Goal: Communication & Community: Answer question/provide support

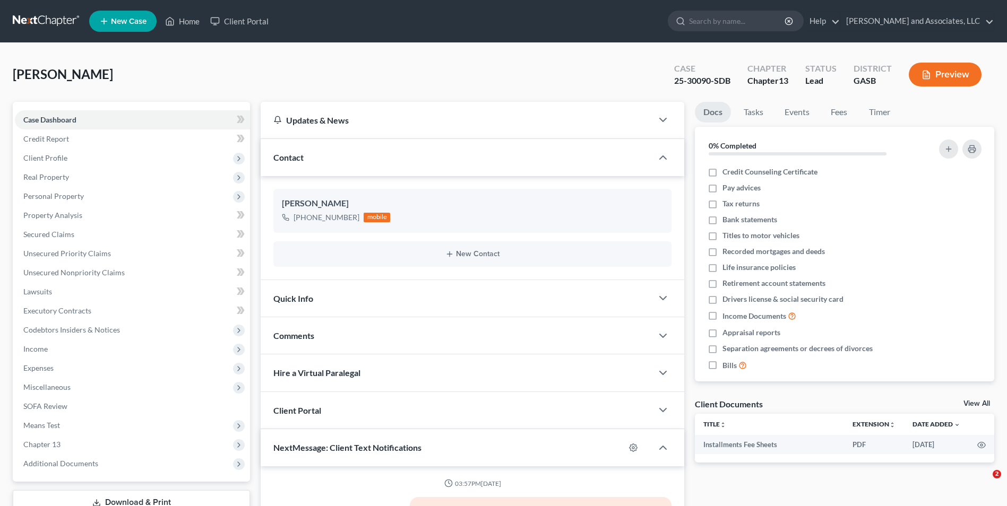
select select "0"
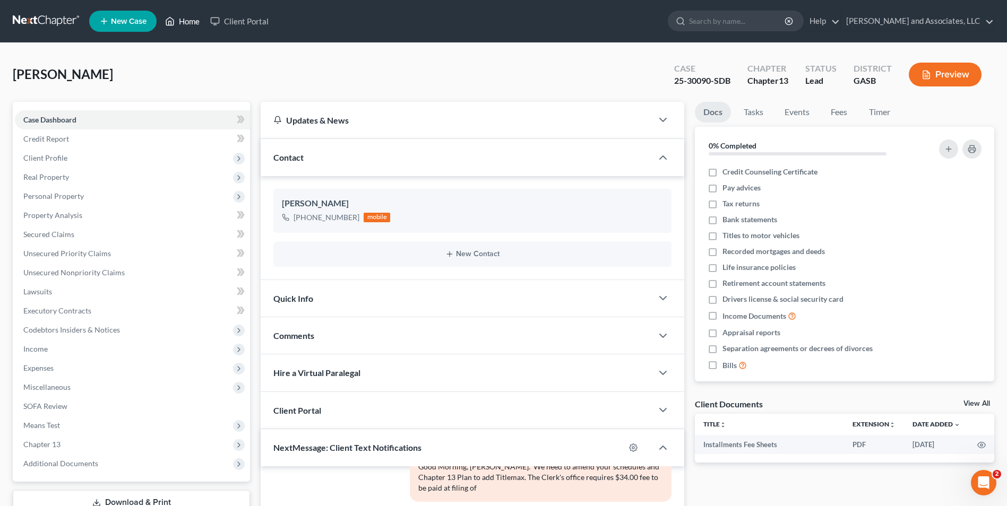
click at [186, 28] on link "Home" at bounding box center [182, 21] width 45 height 19
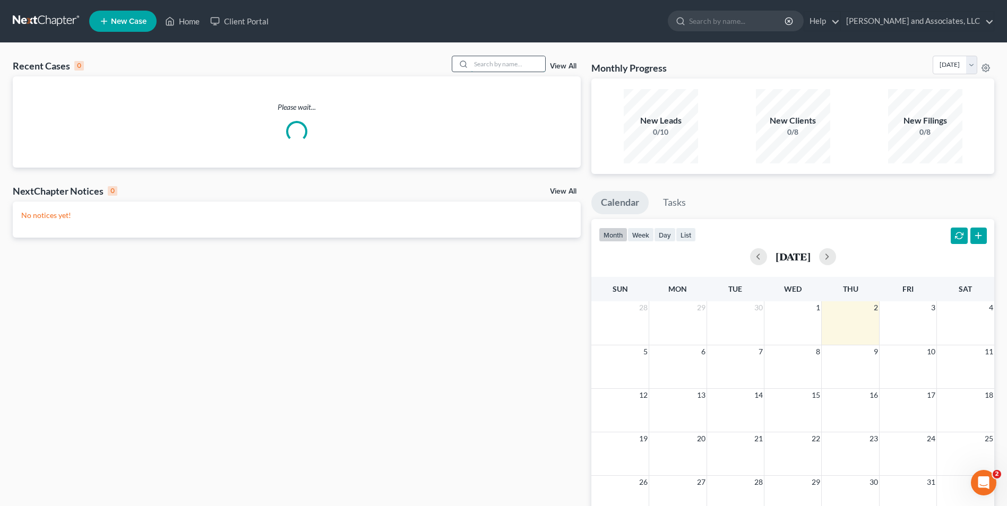
click at [502, 67] on input "search" at bounding box center [508, 63] width 74 height 15
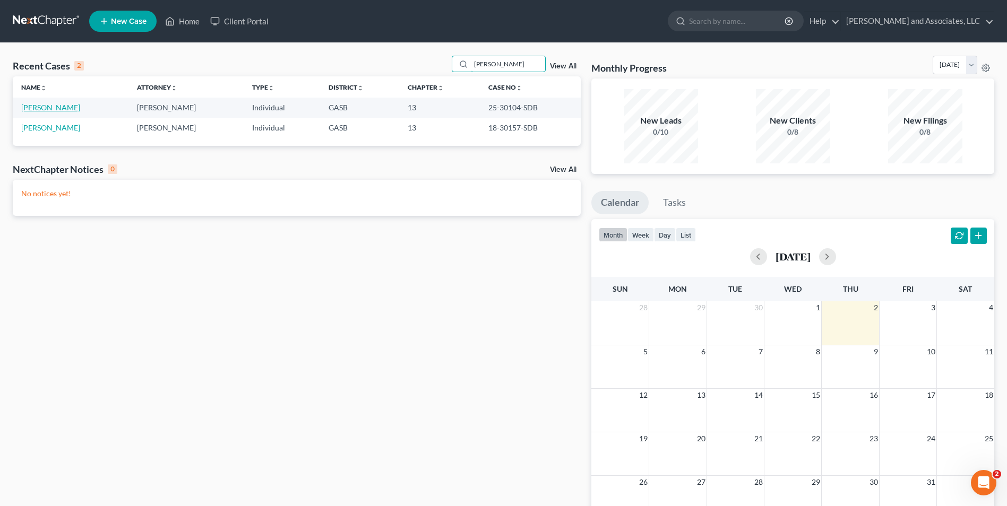
type input "[PERSON_NAME]"
click at [48, 106] on link "[PERSON_NAME]" at bounding box center [50, 107] width 59 height 9
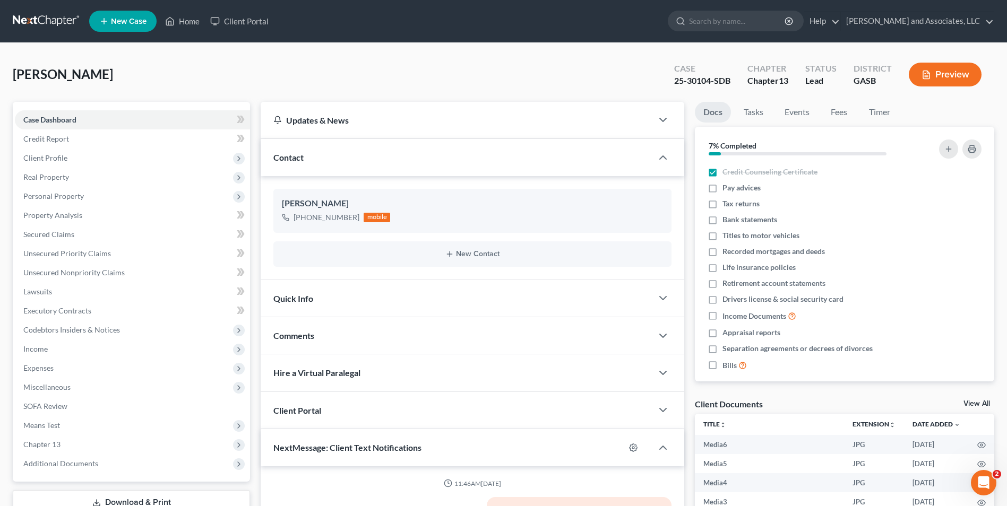
scroll to position [3461, 0]
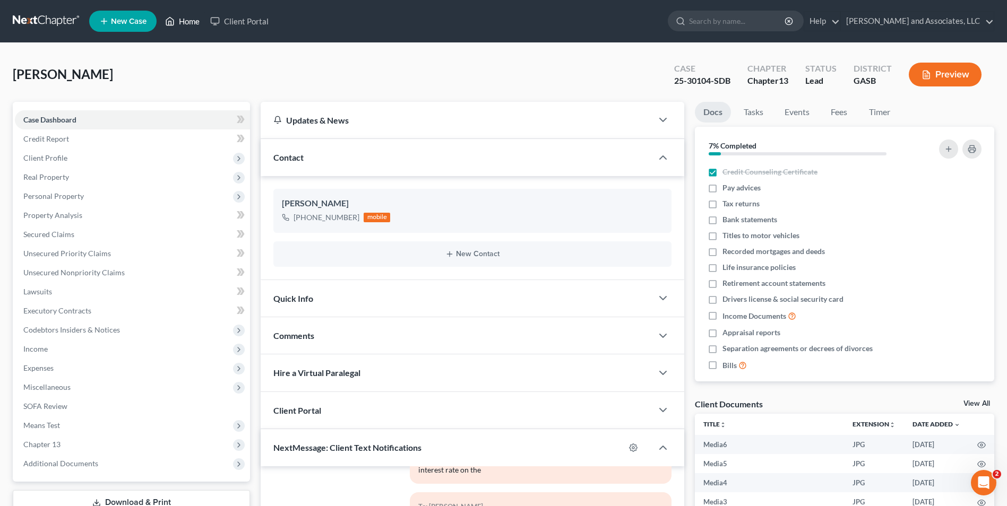
click at [192, 23] on link "Home" at bounding box center [182, 21] width 45 height 19
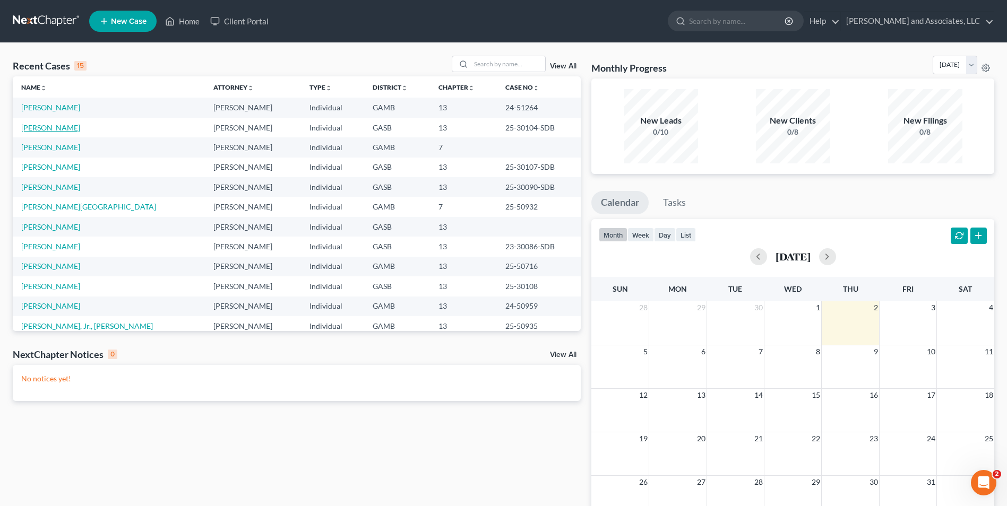
click at [47, 125] on link "[PERSON_NAME]" at bounding box center [50, 127] width 59 height 9
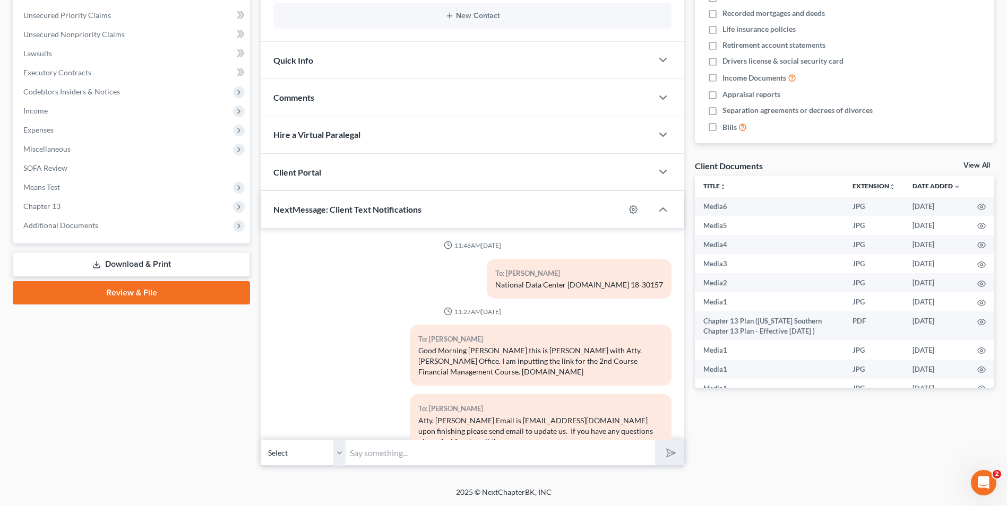
scroll to position [3461, 0]
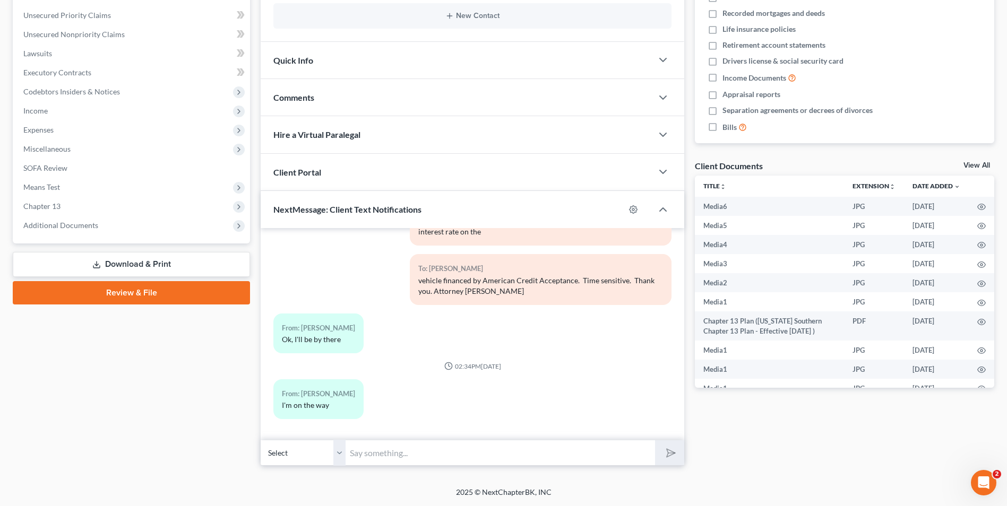
click at [444, 450] on input "text" at bounding box center [501, 453] width 310 height 26
click at [444, 450] on input "Good Morning, [PERSON_NAME]. The Trustee's office has not received a plan payme…" at bounding box center [501, 453] width 310 height 26
type input "Good Morning, [PERSON_NAME]. The Trustee's office has not received a plan payme…"
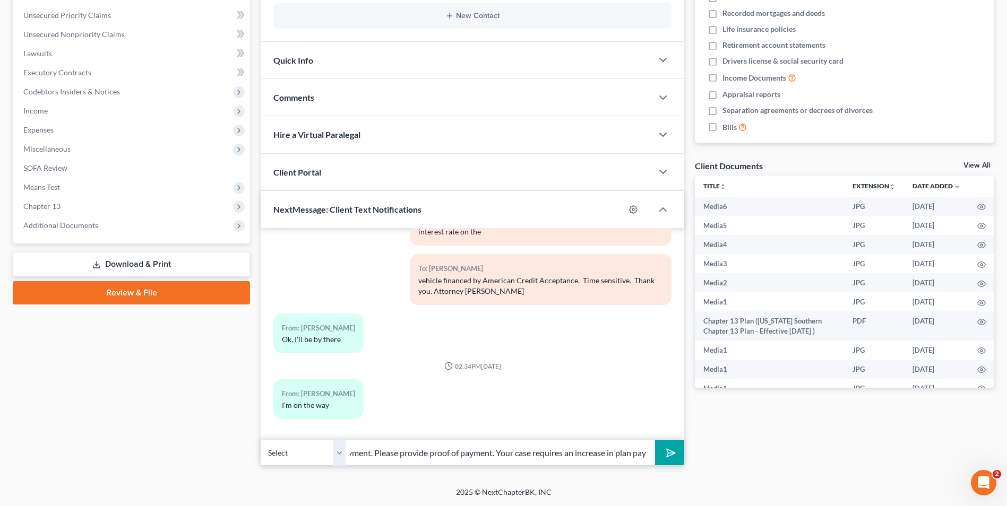
click at [667, 453] on icon "submit" at bounding box center [669, 453] width 15 height 15
click at [573, 454] on input "text" at bounding box center [501, 453] width 310 height 26
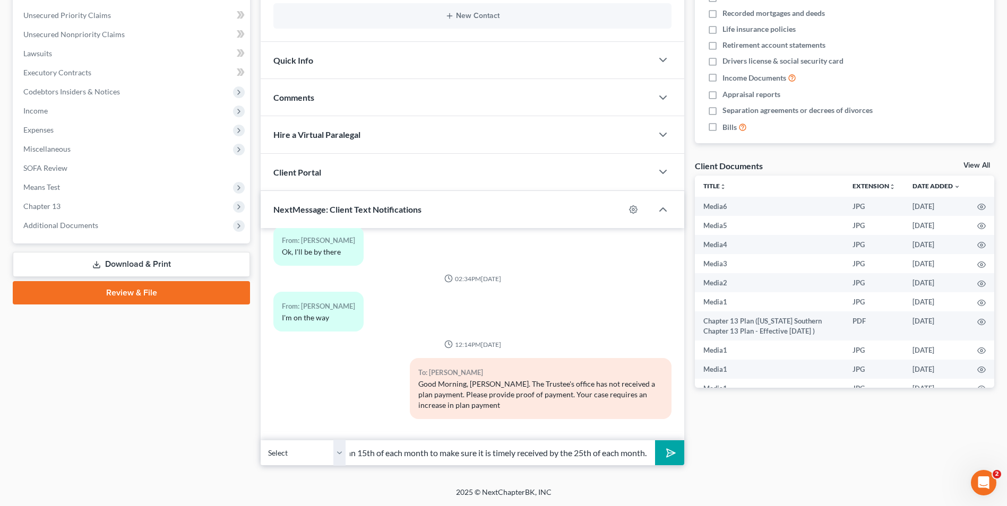
scroll to position [0, 285]
type input "from $718.00 to $749.00 per month. You should remit payment no later than 15th …"
click at [669, 457] on icon "submit" at bounding box center [669, 453] width 15 height 15
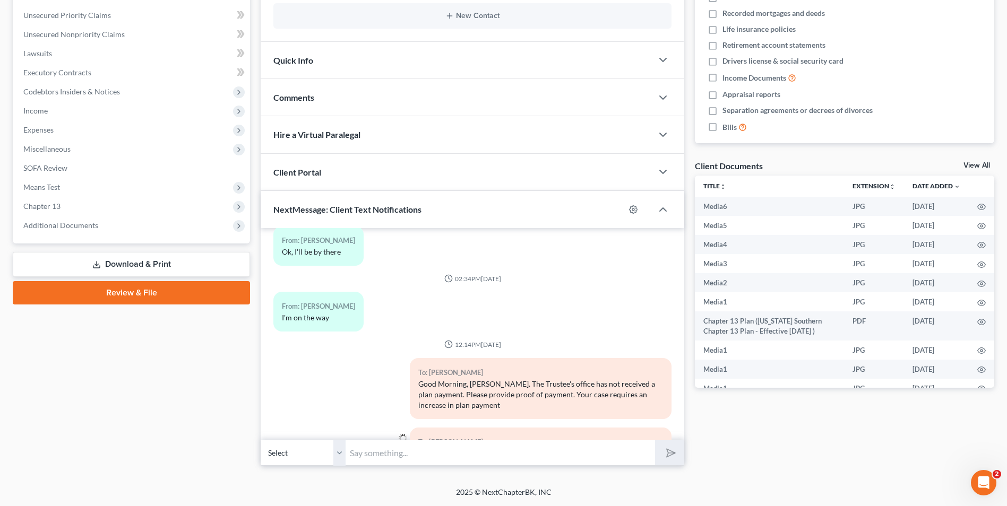
click at [481, 452] on input "text" at bounding box center [501, 453] width 310 height 26
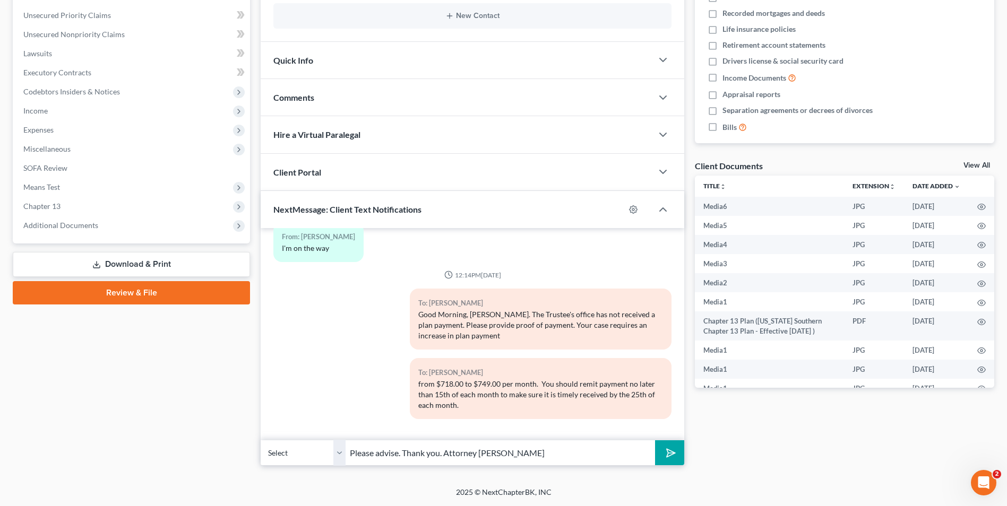
type input "Please advise. Thank you. Attorney [PERSON_NAME]"
click at [666, 452] on icon "submit" at bounding box center [669, 453] width 15 height 15
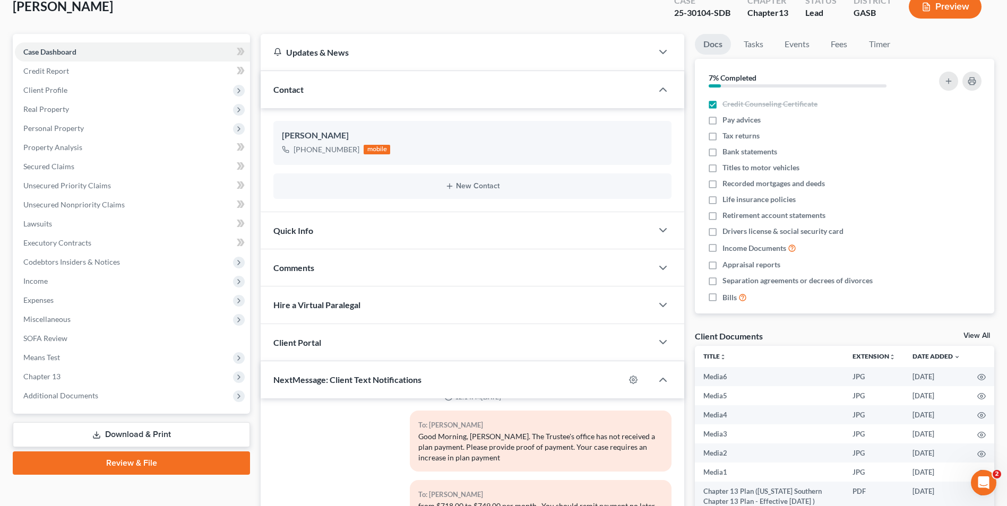
scroll to position [0, 0]
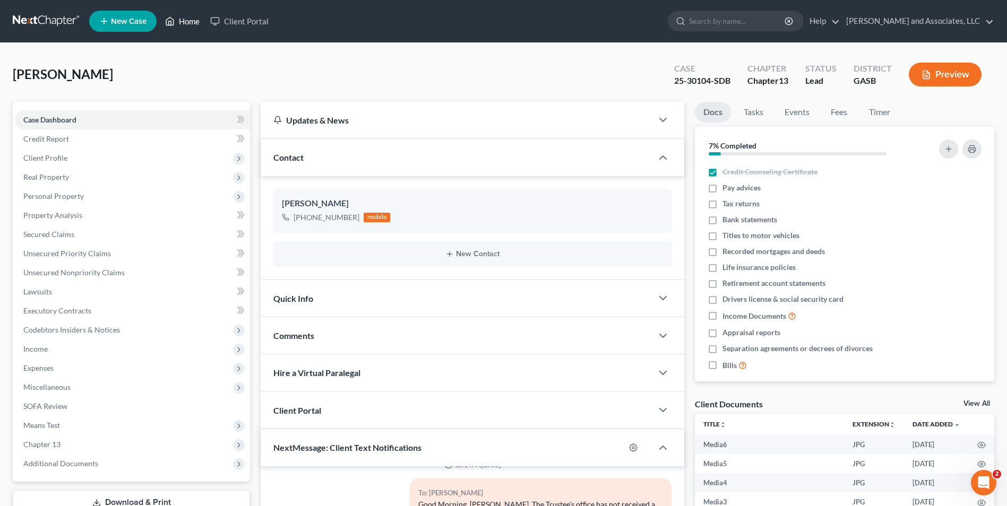
click at [190, 19] on link "Home" at bounding box center [182, 21] width 45 height 19
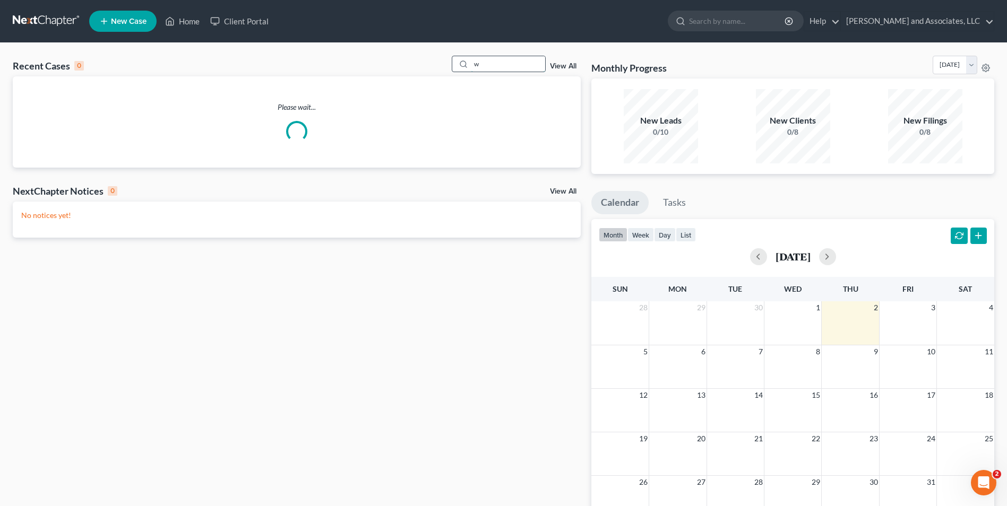
click at [482, 67] on input "w" at bounding box center [508, 63] width 74 height 15
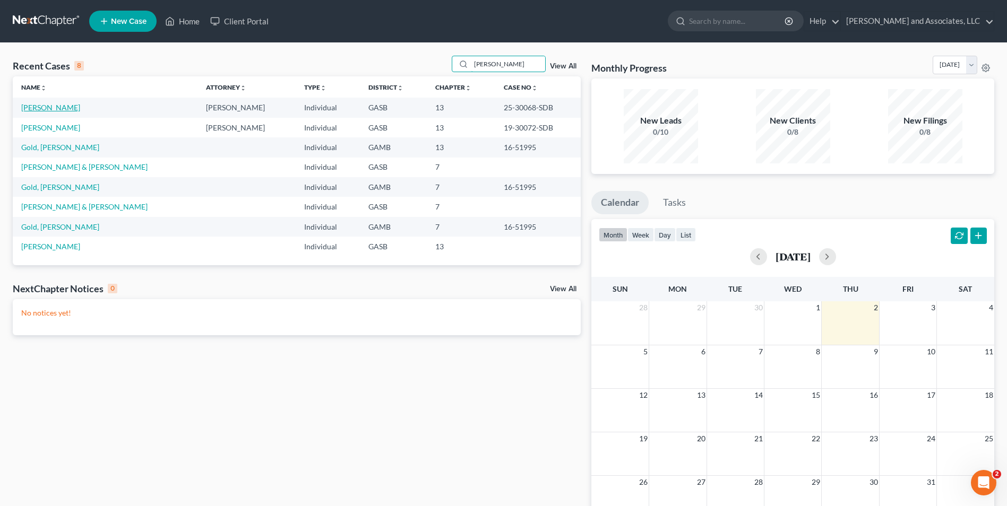
type input "[PERSON_NAME]"
click at [44, 106] on link "[PERSON_NAME]" at bounding box center [50, 107] width 59 height 9
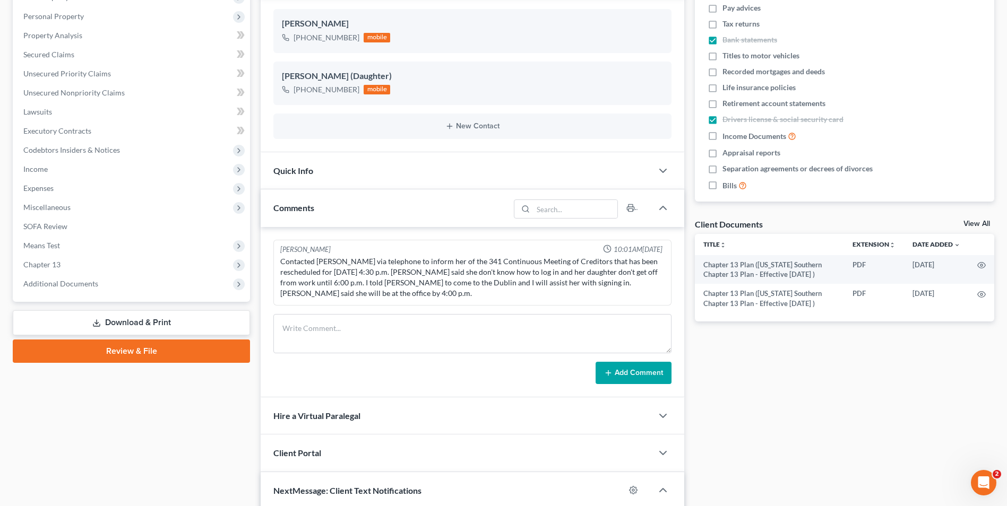
scroll to position [461, 0]
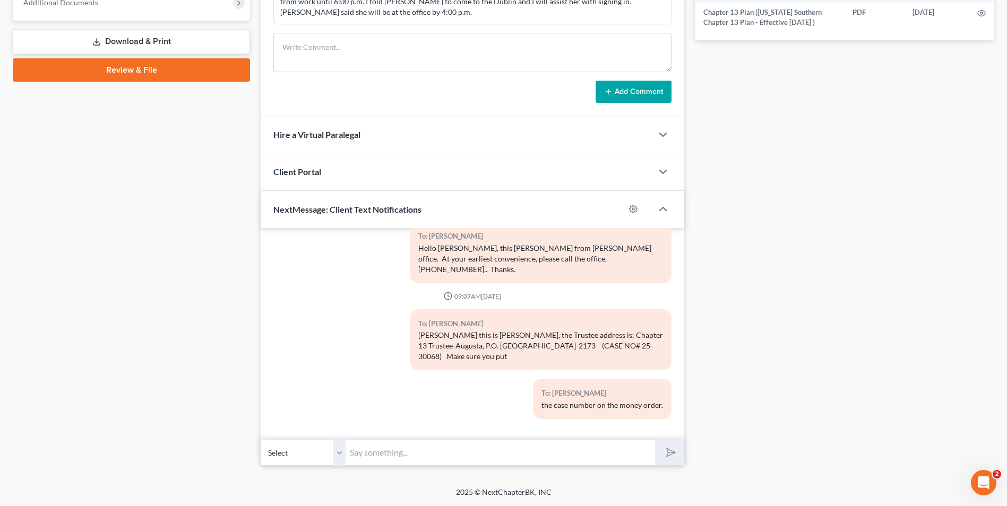
click at [407, 456] on input "text" at bounding box center [501, 453] width 310 height 26
type input "Good Afternoon, [PERSON_NAME]. This is Attorney [PERSON_NAME]. Your plan paymen…"
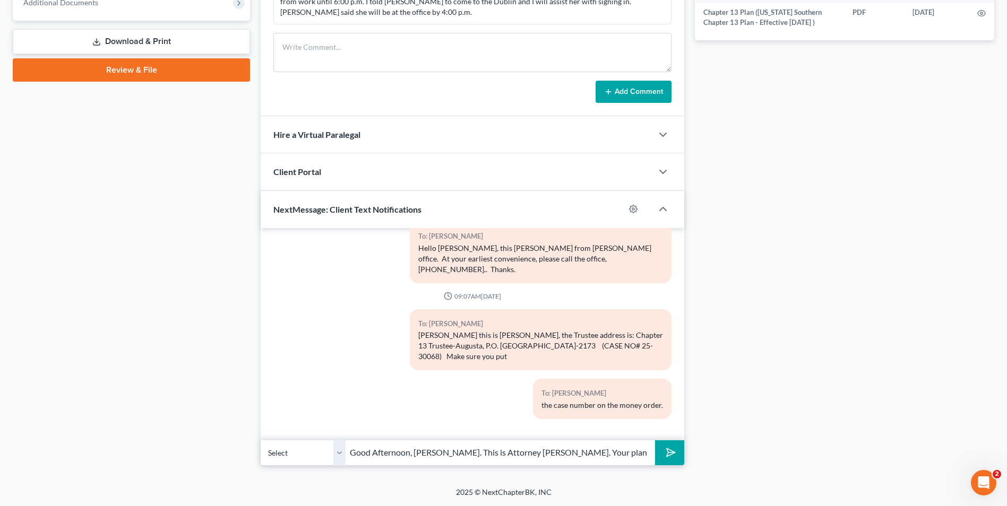
click at [674, 454] on polygon "submit" at bounding box center [669, 453] width 13 height 13
click at [460, 450] on input "Good Afternoon, [PERSON_NAME]. This is Attorney [PERSON_NAME]. Your plan paymen…" at bounding box center [501, 453] width 310 height 26
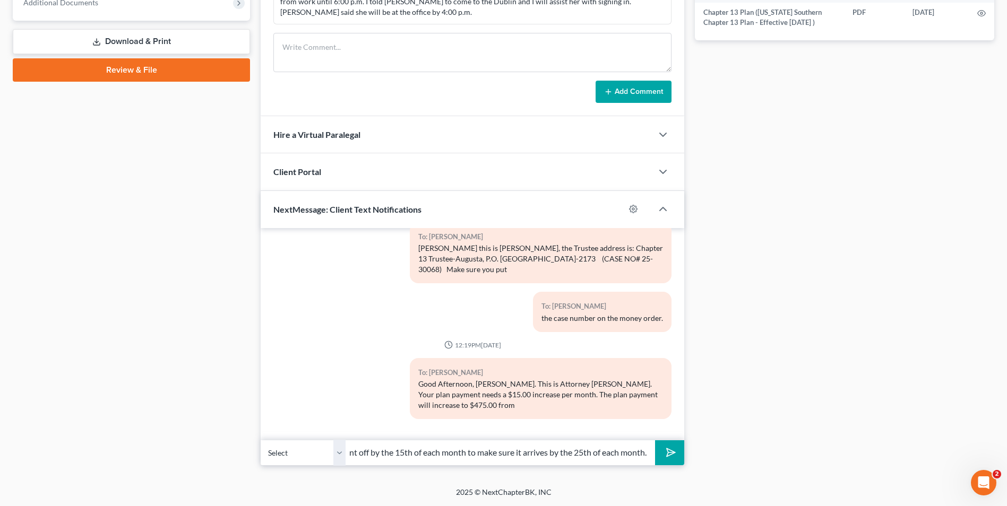
scroll to position [0, 305]
type input "$460.00. Please remit $475.00 beginning [DATE]. Please send your payment off by…"
click at [664, 458] on icon "submit" at bounding box center [669, 453] width 11 height 11
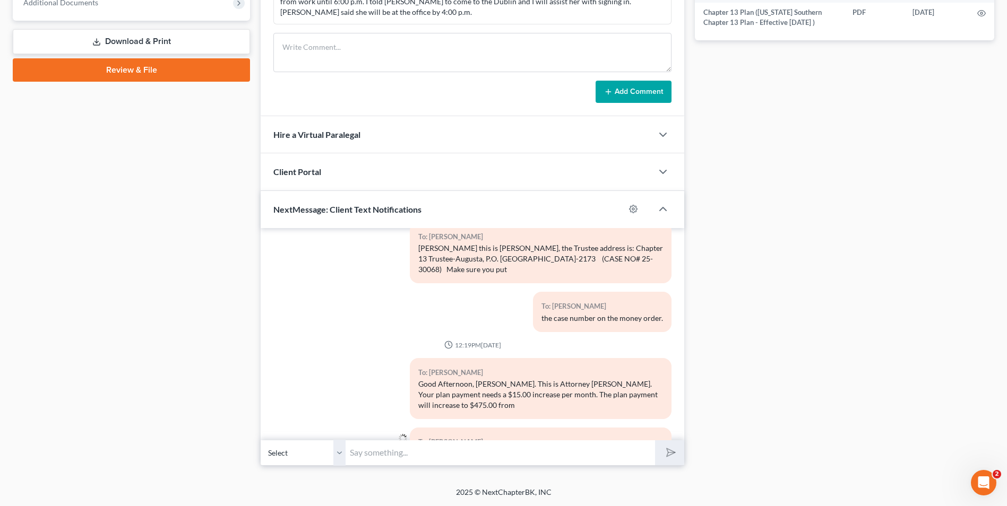
click at [443, 454] on input "text" at bounding box center [501, 453] width 310 height 26
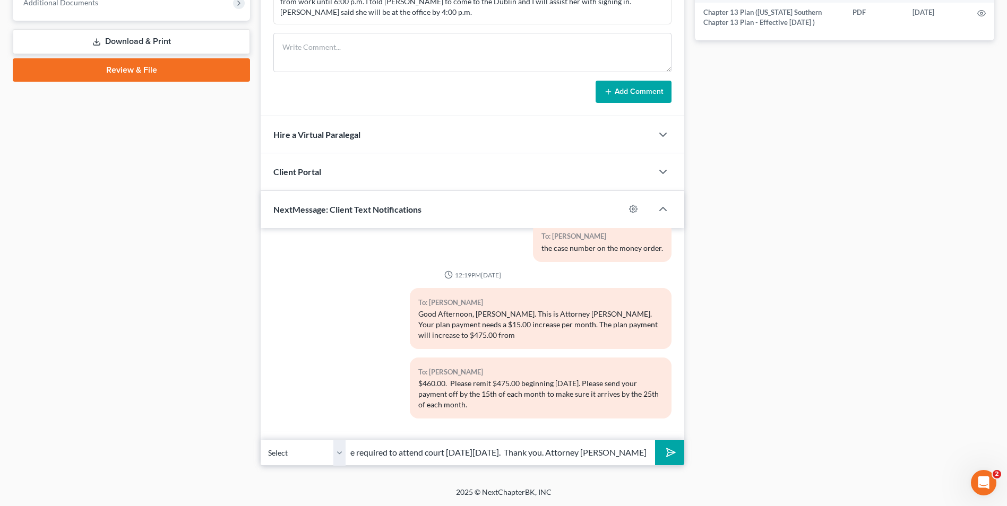
scroll to position [0, 236]
type input "With the increase in plan payment, you will not be required to attend court [DA…"
click at [674, 455] on icon "submit" at bounding box center [669, 452] width 15 height 15
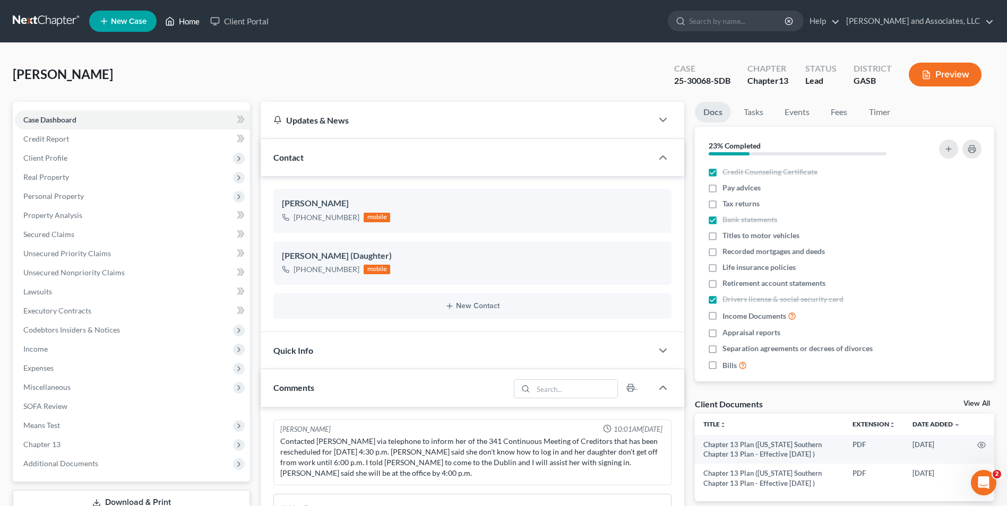
click at [188, 19] on link "Home" at bounding box center [182, 21] width 45 height 19
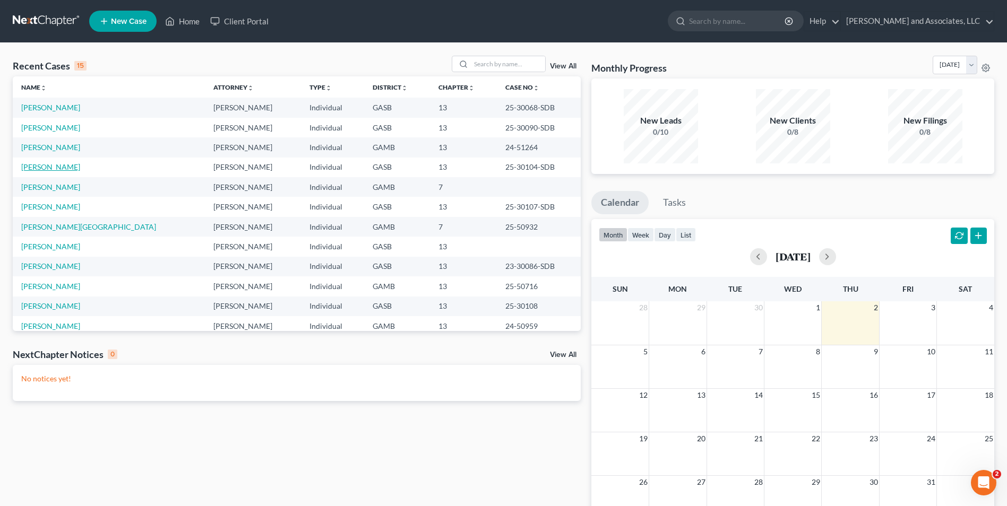
click at [62, 169] on link "[PERSON_NAME]" at bounding box center [50, 166] width 59 height 9
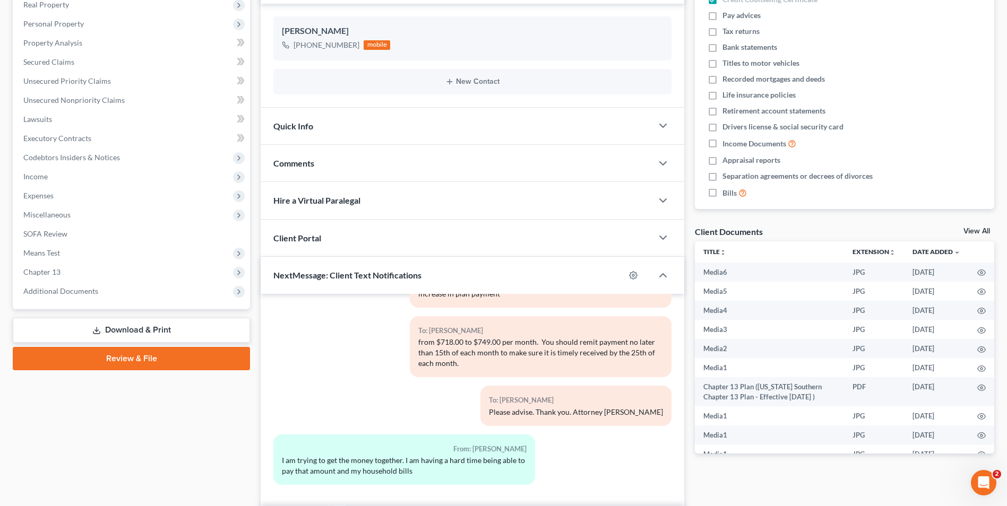
scroll to position [238, 0]
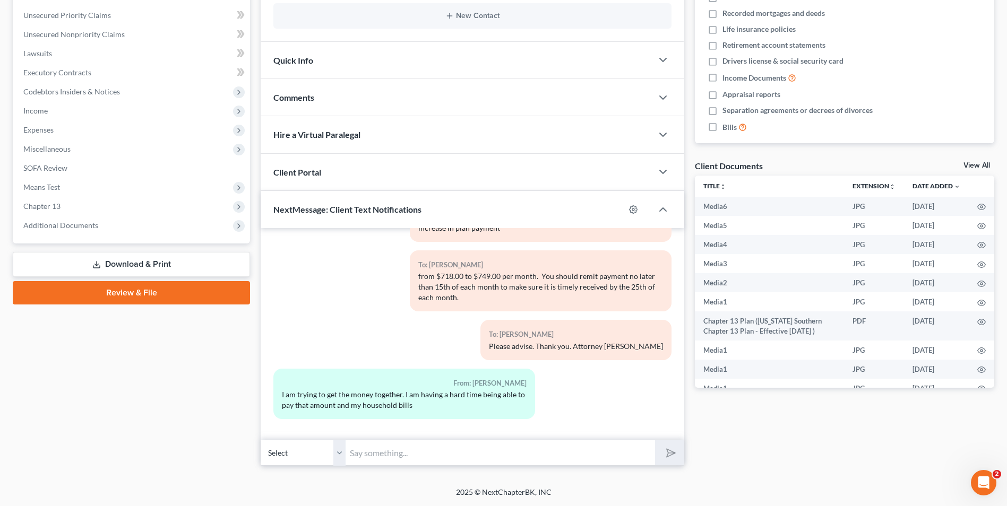
drag, startPoint x: 381, startPoint y: 453, endPoint x: 419, endPoint y: 451, distance: 37.8
click at [381, 453] on input "text" at bounding box center [501, 453] width 310 height 26
click at [379, 456] on input "text" at bounding box center [501, 453] width 310 height 26
type input "[PERSON_NAME], I empathize with you. Most of your payment is going to the vehic…"
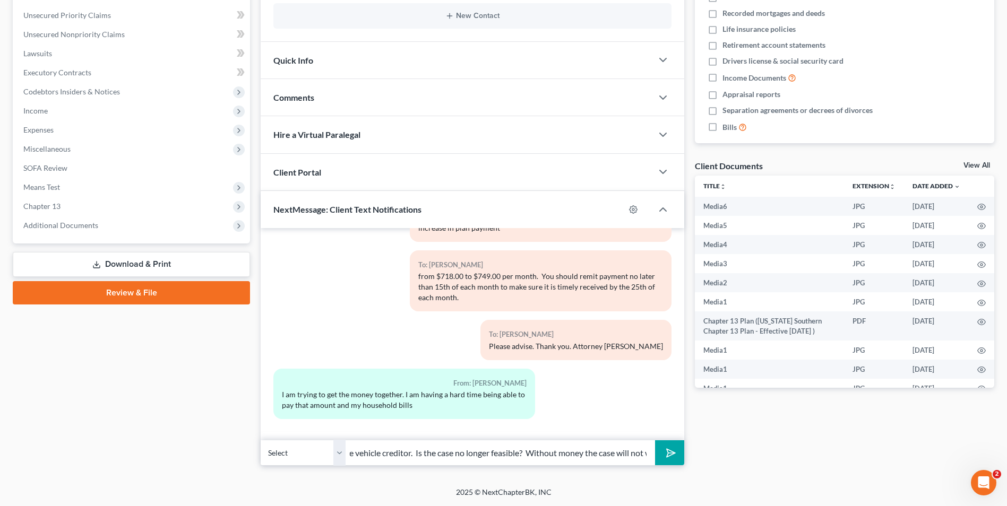
click at [655, 441] on button "submit" at bounding box center [669, 453] width 29 height 25
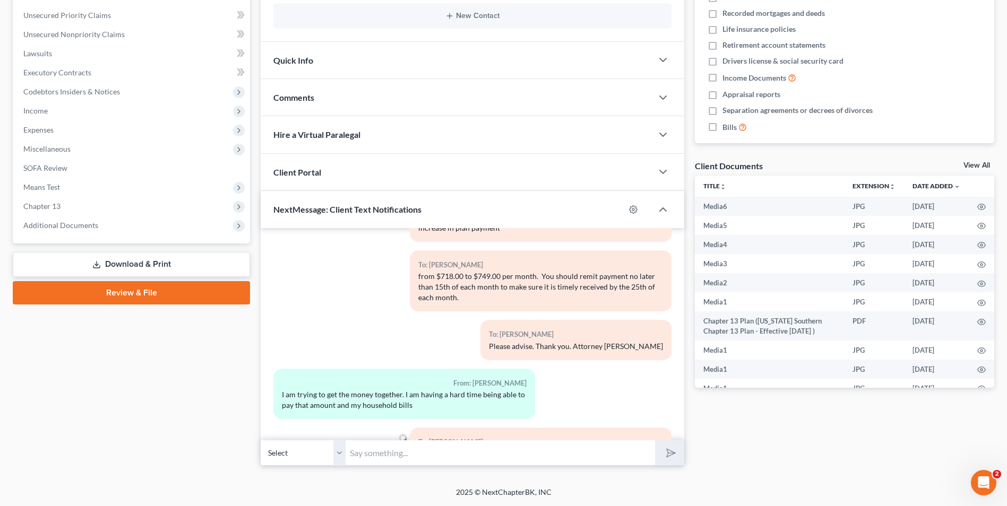
scroll to position [3796, 0]
